Goal: Complete application form

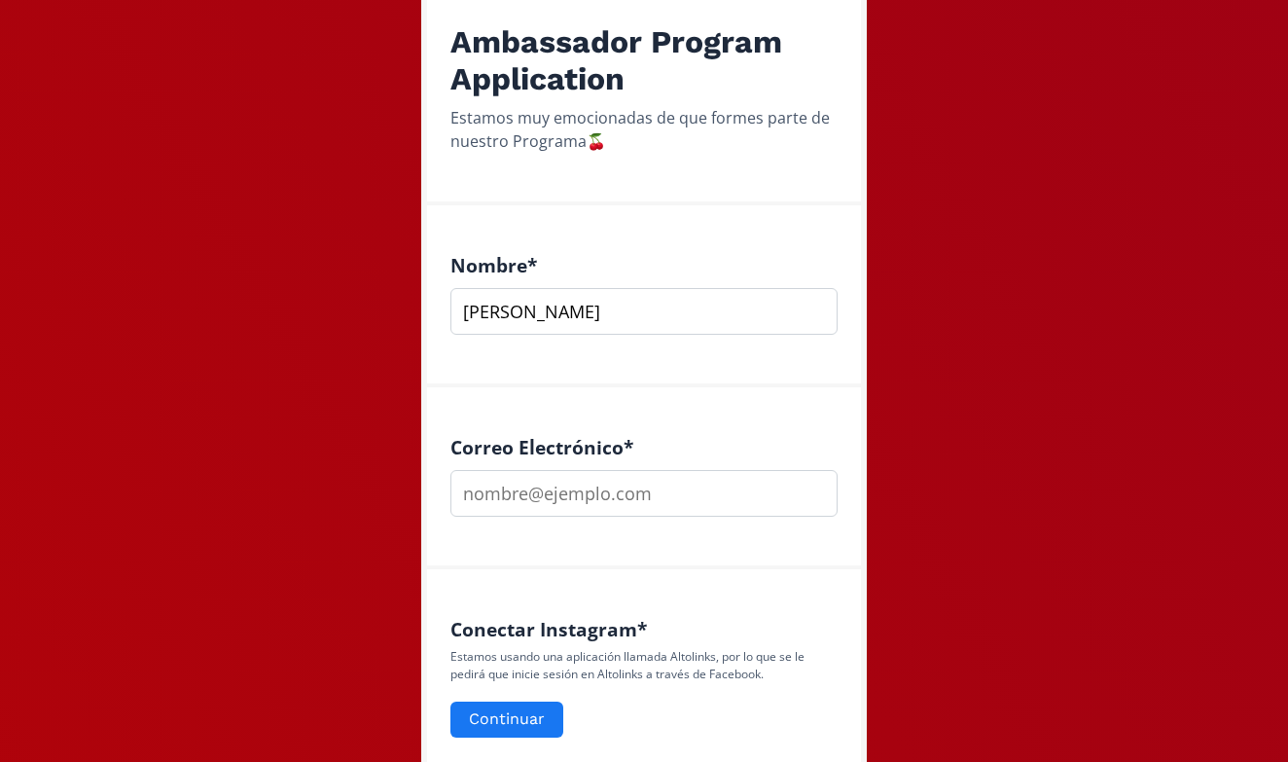
scroll to position [414, 0]
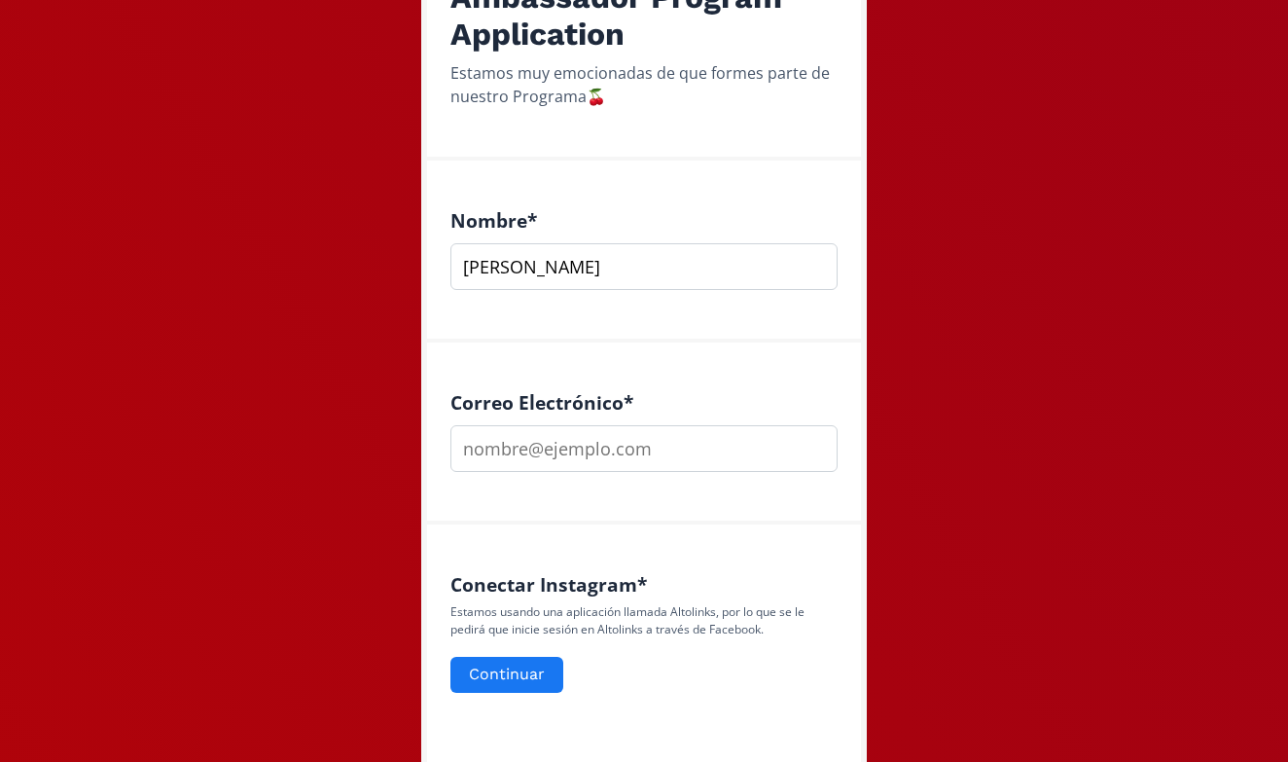
type input "[PERSON_NAME]"
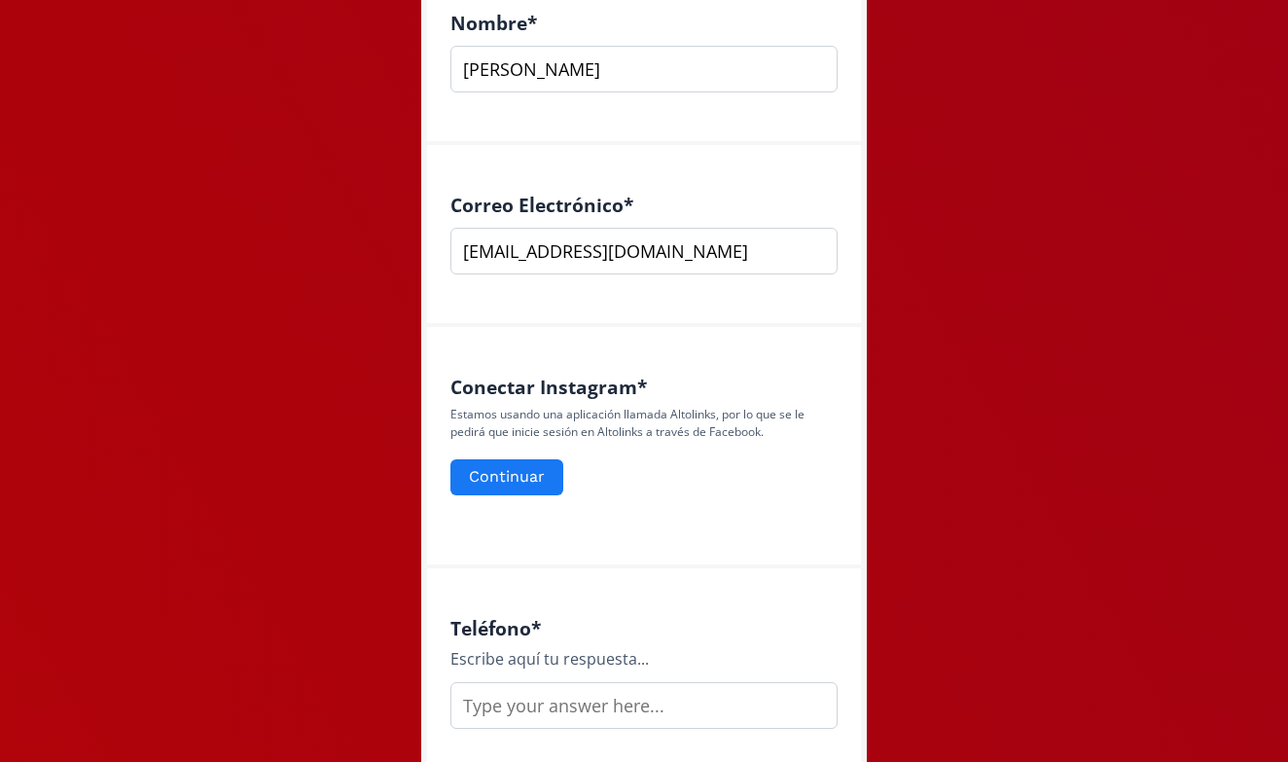
scroll to position [623, 0]
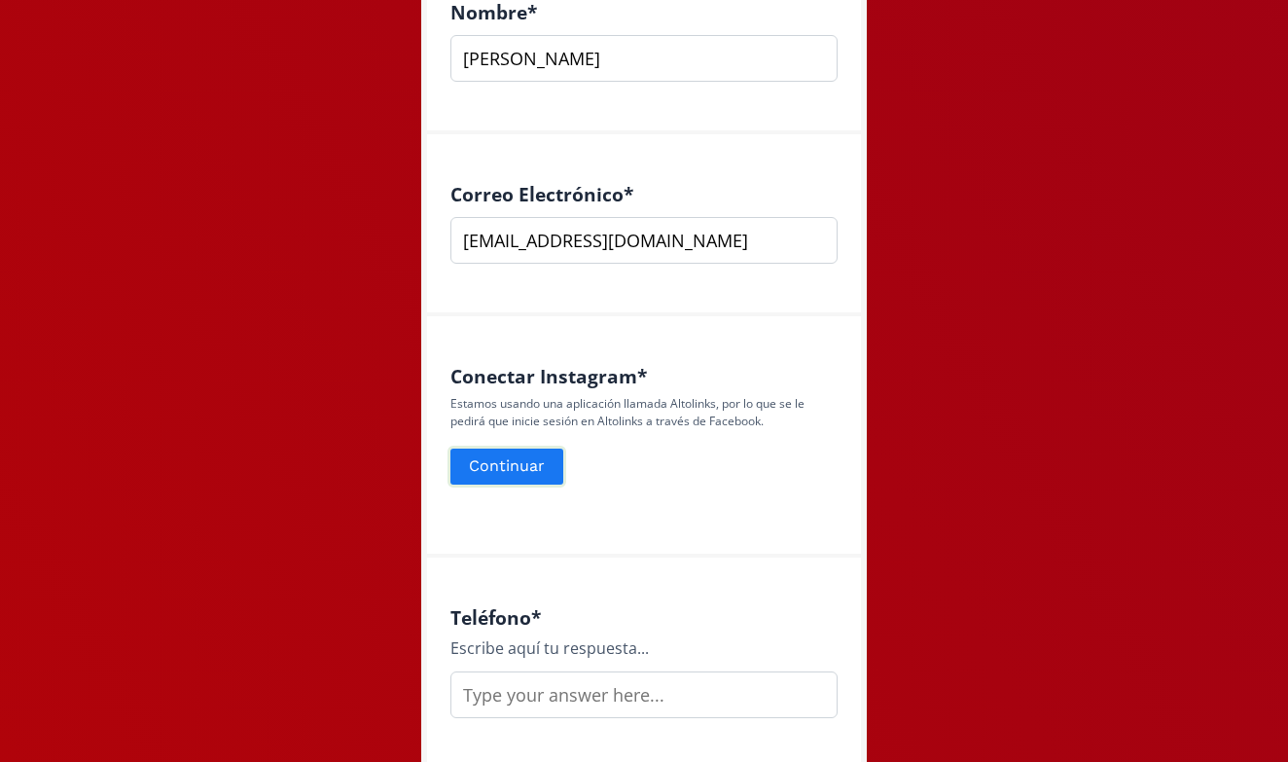
type input "[EMAIL_ADDRESS][DOMAIN_NAME]"
click at [540, 475] on button "Continuar" at bounding box center [507, 467] width 119 height 42
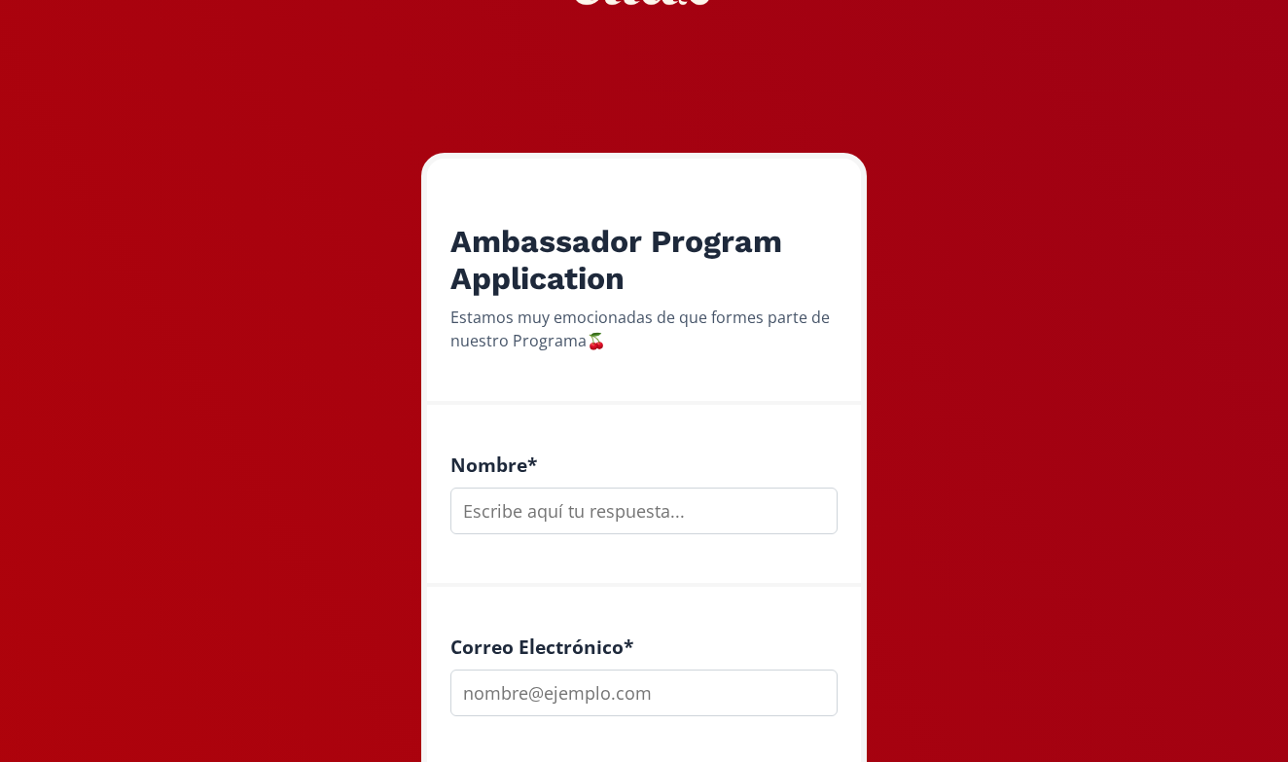
scroll to position [191, 0]
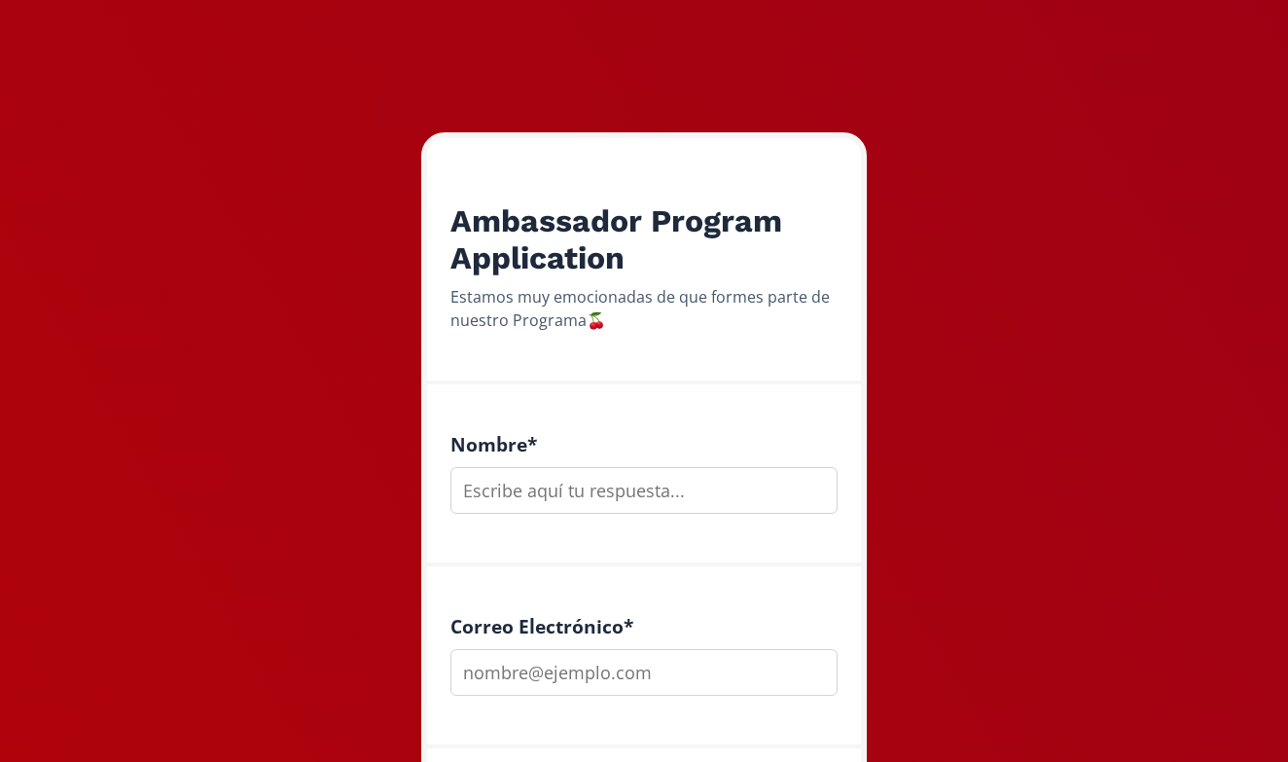
type input "p"
type input "[PERSON_NAME]"
click at [725, 394] on div "Nombre * [PERSON_NAME]" at bounding box center [644, 475] width 434 height 182
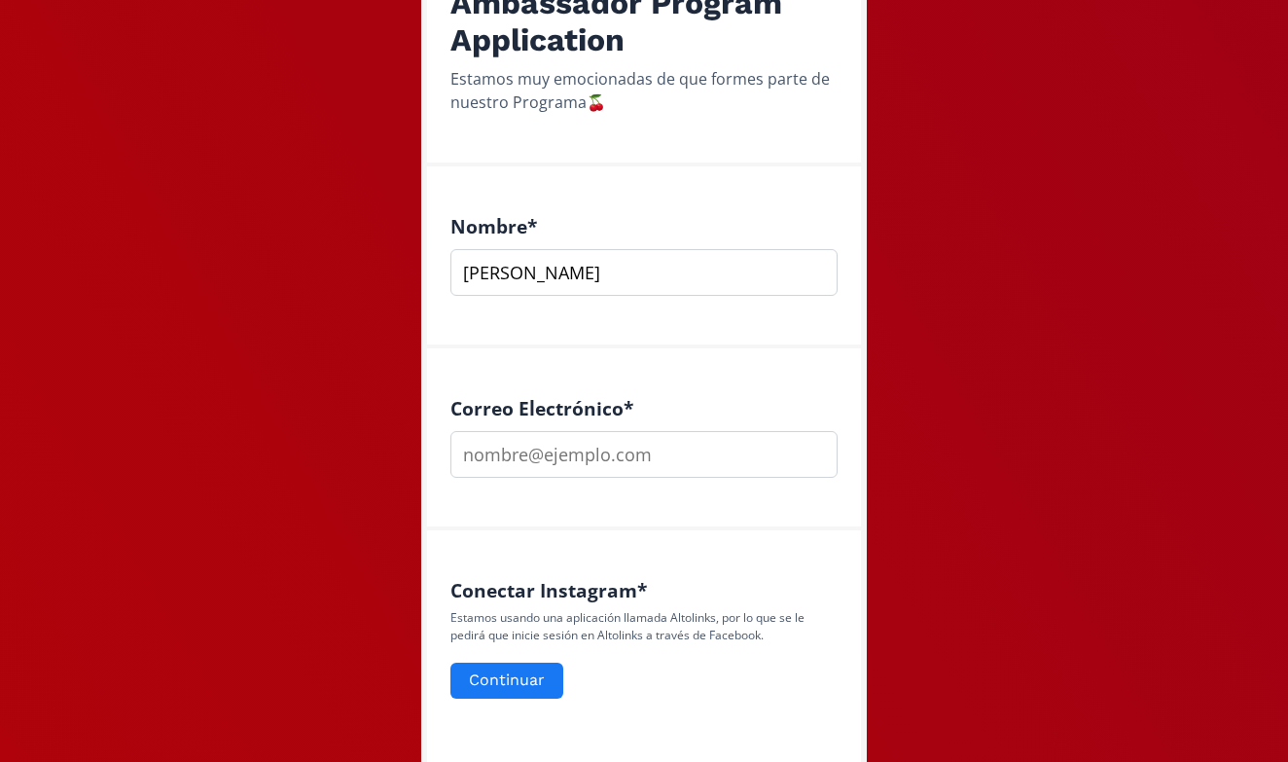
scroll to position [447, 0]
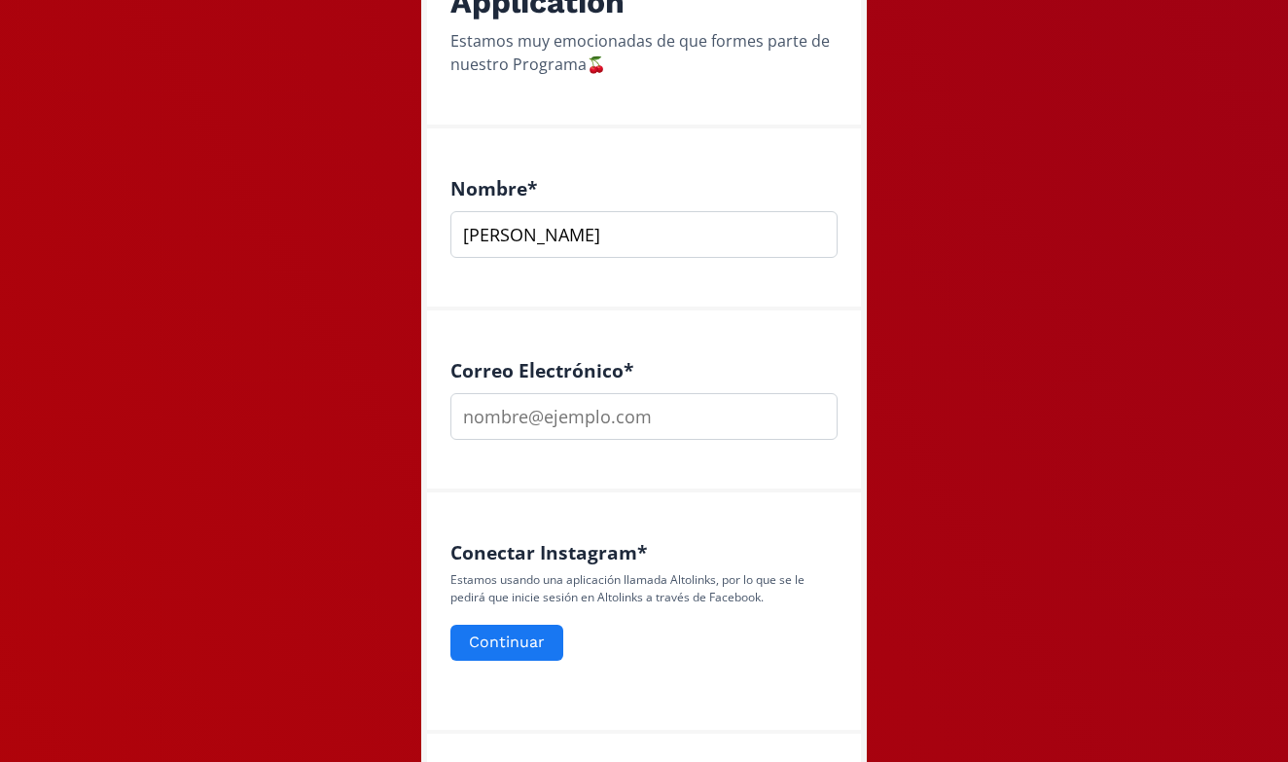
click at [718, 440] on div "Correo Electrónico *" at bounding box center [644, 401] width 434 height 182
type input "[EMAIL_ADDRESS][DOMAIN_NAME]"
click at [557, 620] on div "Estamos usando una aplicación llamada Altolinks, por lo que se le pedirá que in…" at bounding box center [643, 617] width 387 height 92
click at [540, 636] on button "Continuar" at bounding box center [507, 643] width 119 height 42
